Goal: Obtain resource: Download file/media

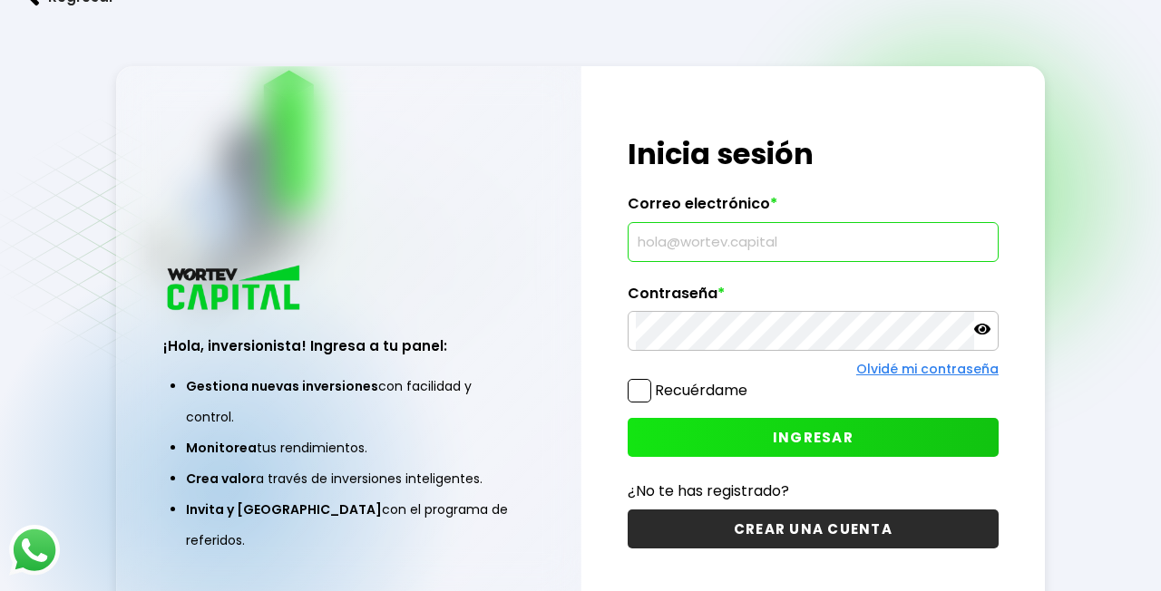
click at [703, 248] on input "text" at bounding box center [813, 242] width 355 height 38
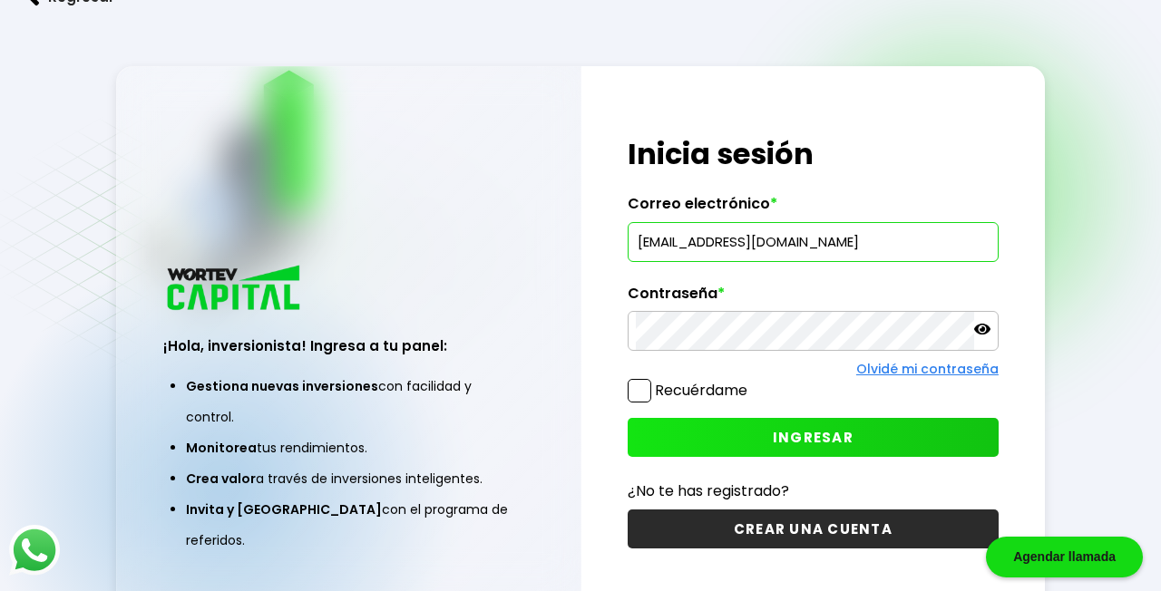
type input "[EMAIL_ADDRESS][DOMAIN_NAME]"
click at [753, 442] on button "INGRESAR" at bounding box center [813, 437] width 371 height 39
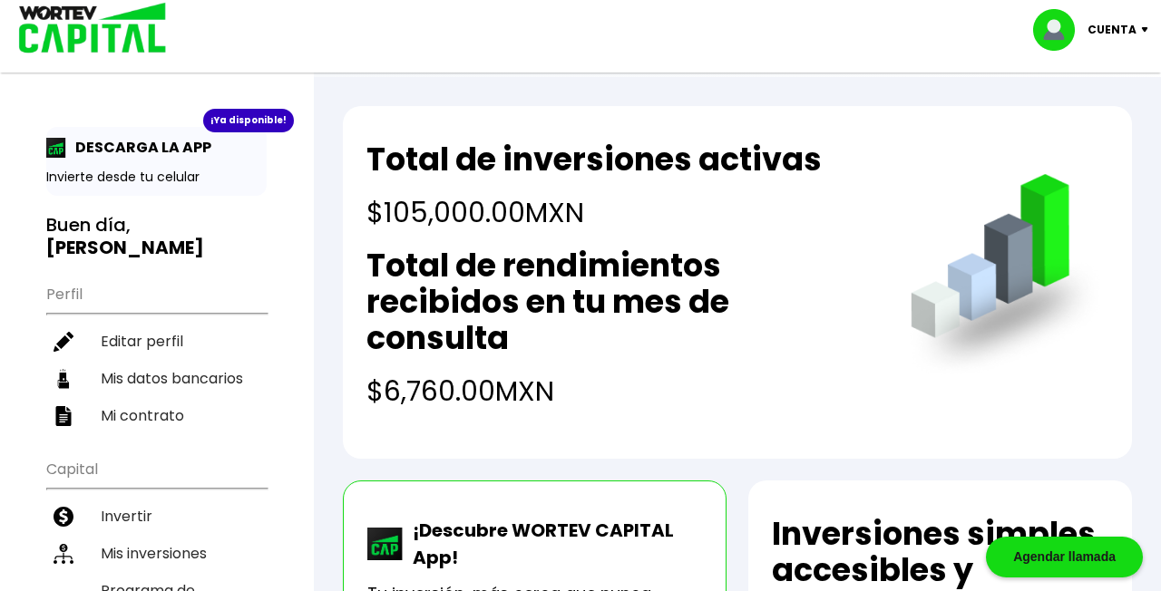
scroll to position [155, 0]
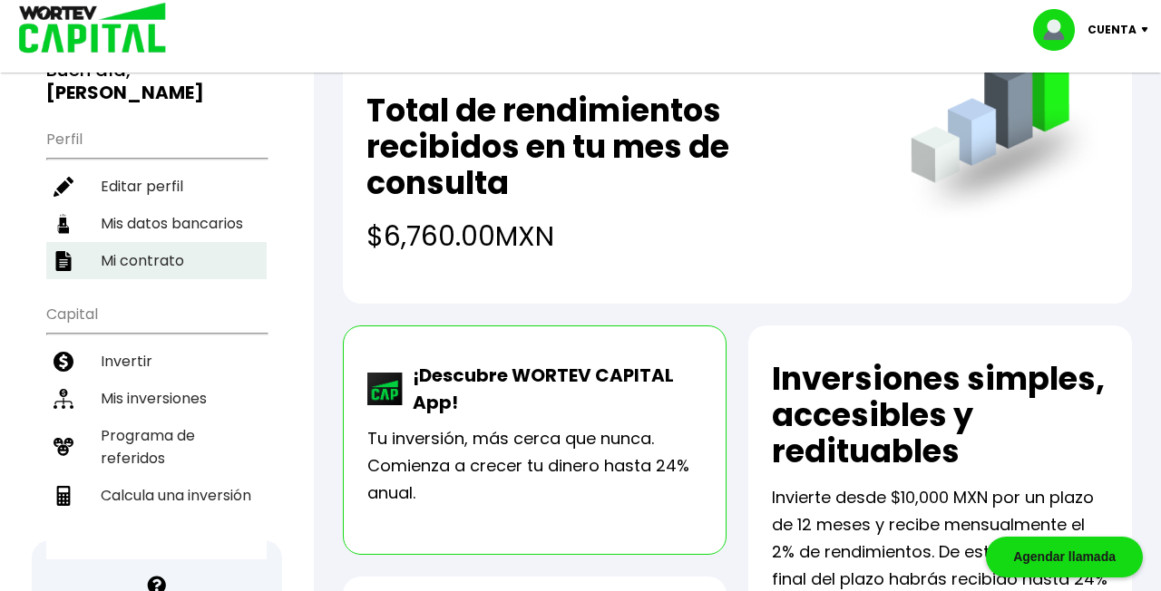
click at [141, 242] on li "Mi contrato" at bounding box center [156, 260] width 220 height 37
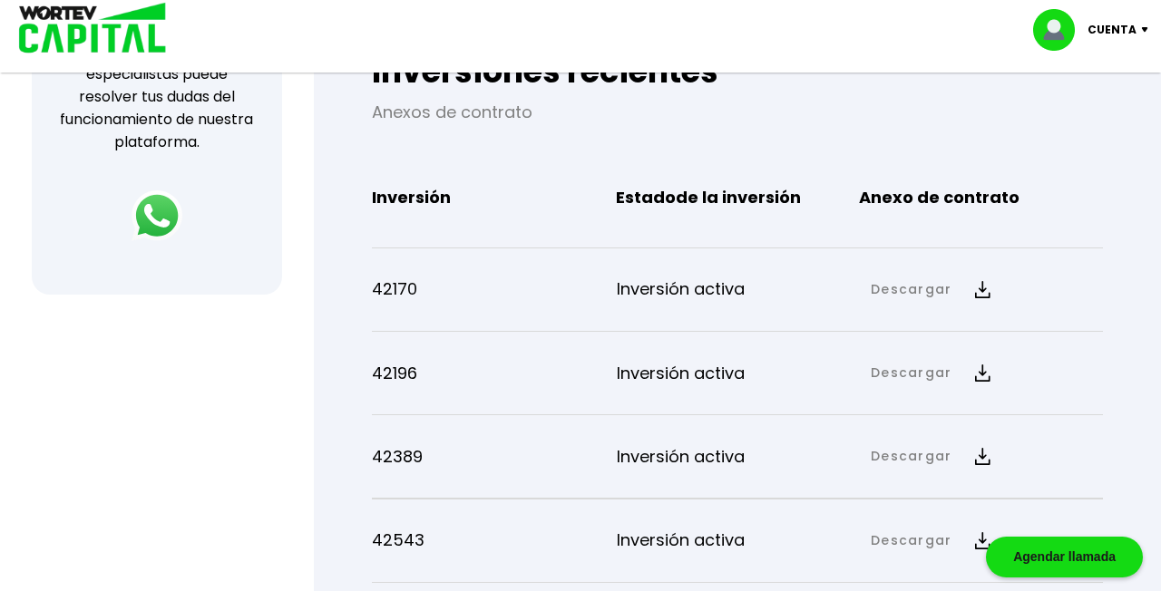
scroll to position [778, 0]
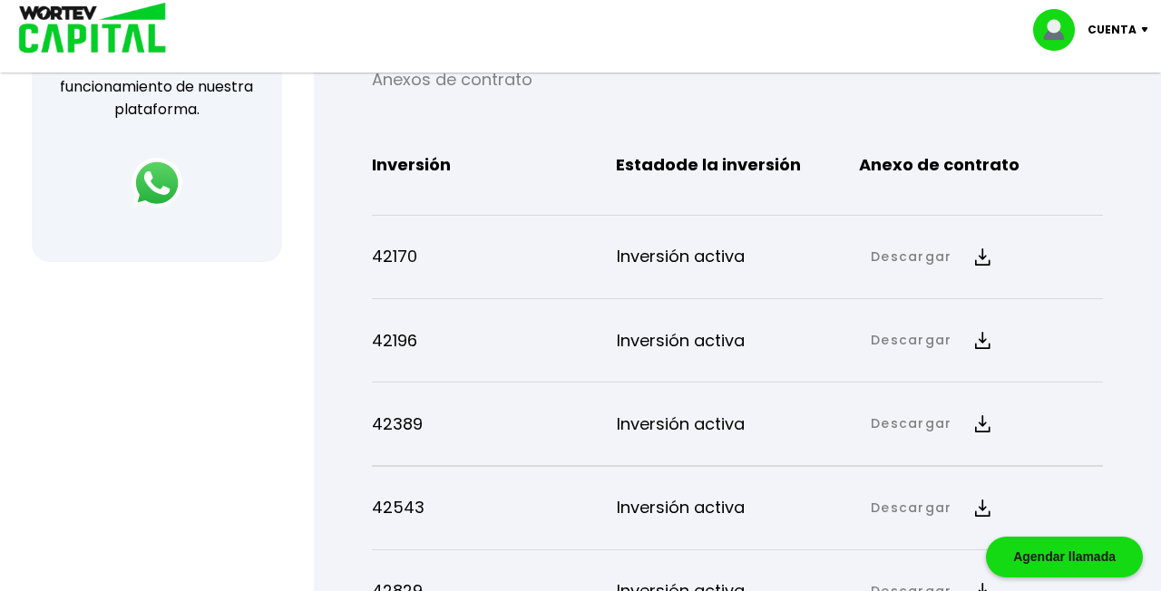
click at [978, 259] on img at bounding box center [982, 256] width 15 height 17
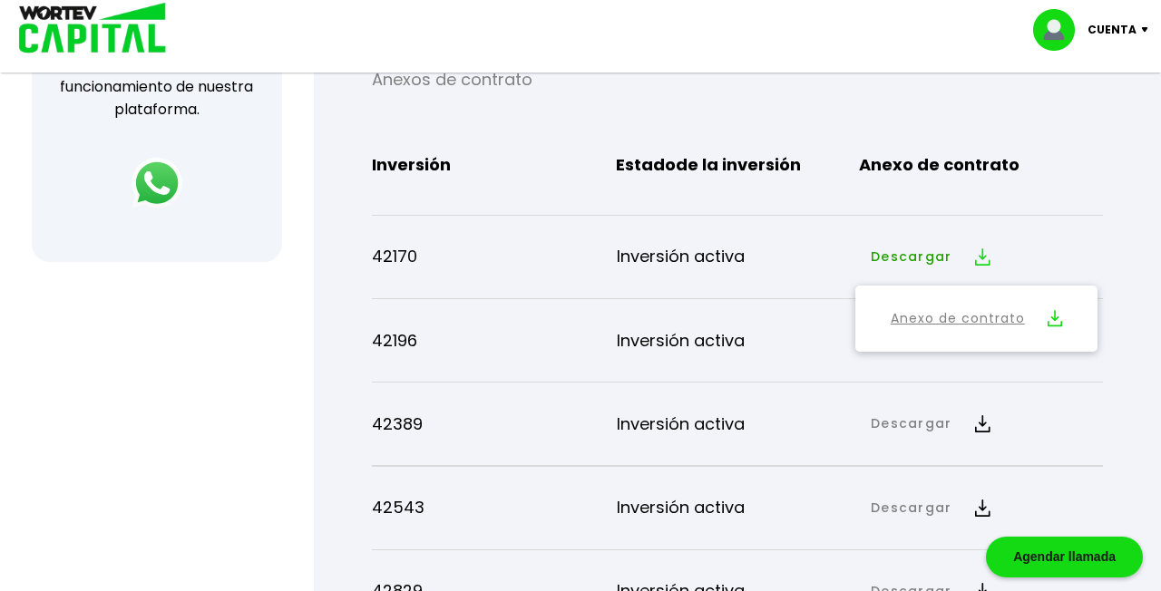
click at [955, 317] on link "Anexo de contrato" at bounding box center [958, 318] width 134 height 23
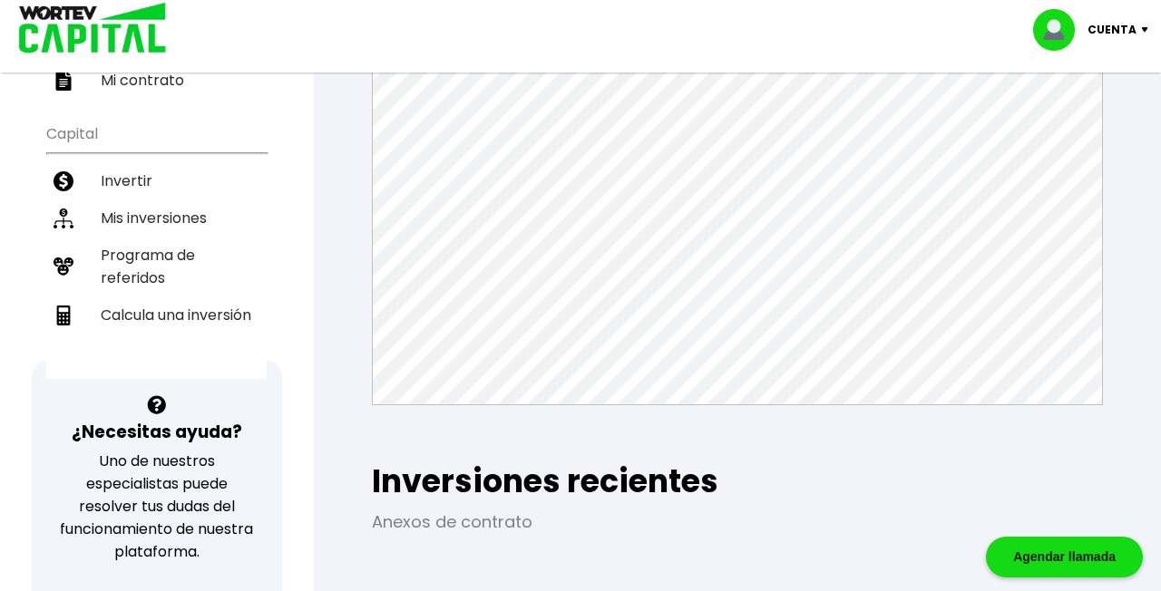
scroll to position [307, 0]
